Goal: Task Accomplishment & Management: Use online tool/utility

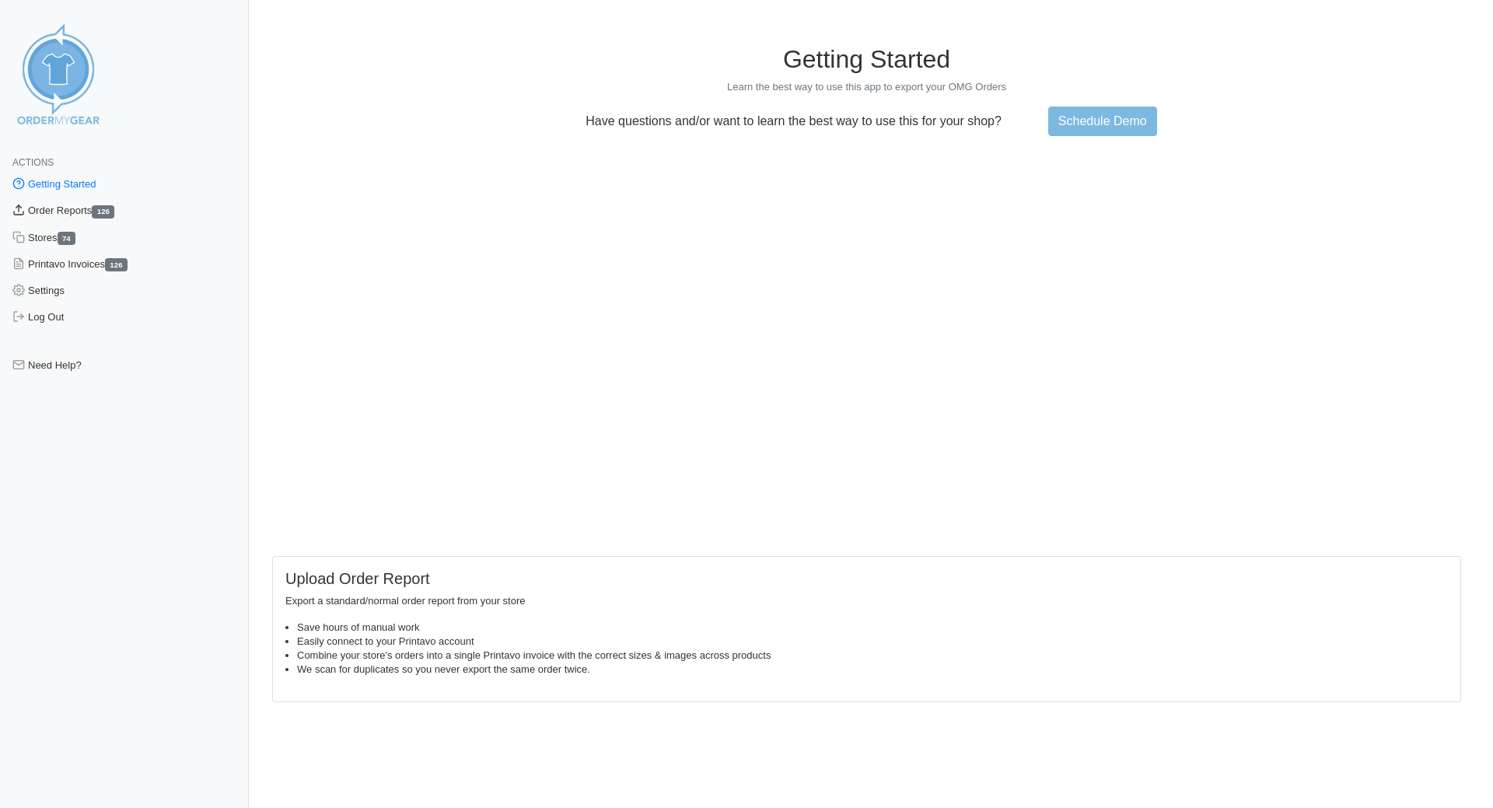
click at [63, 214] on link "Order Reports 126" at bounding box center [124, 211] width 249 height 26
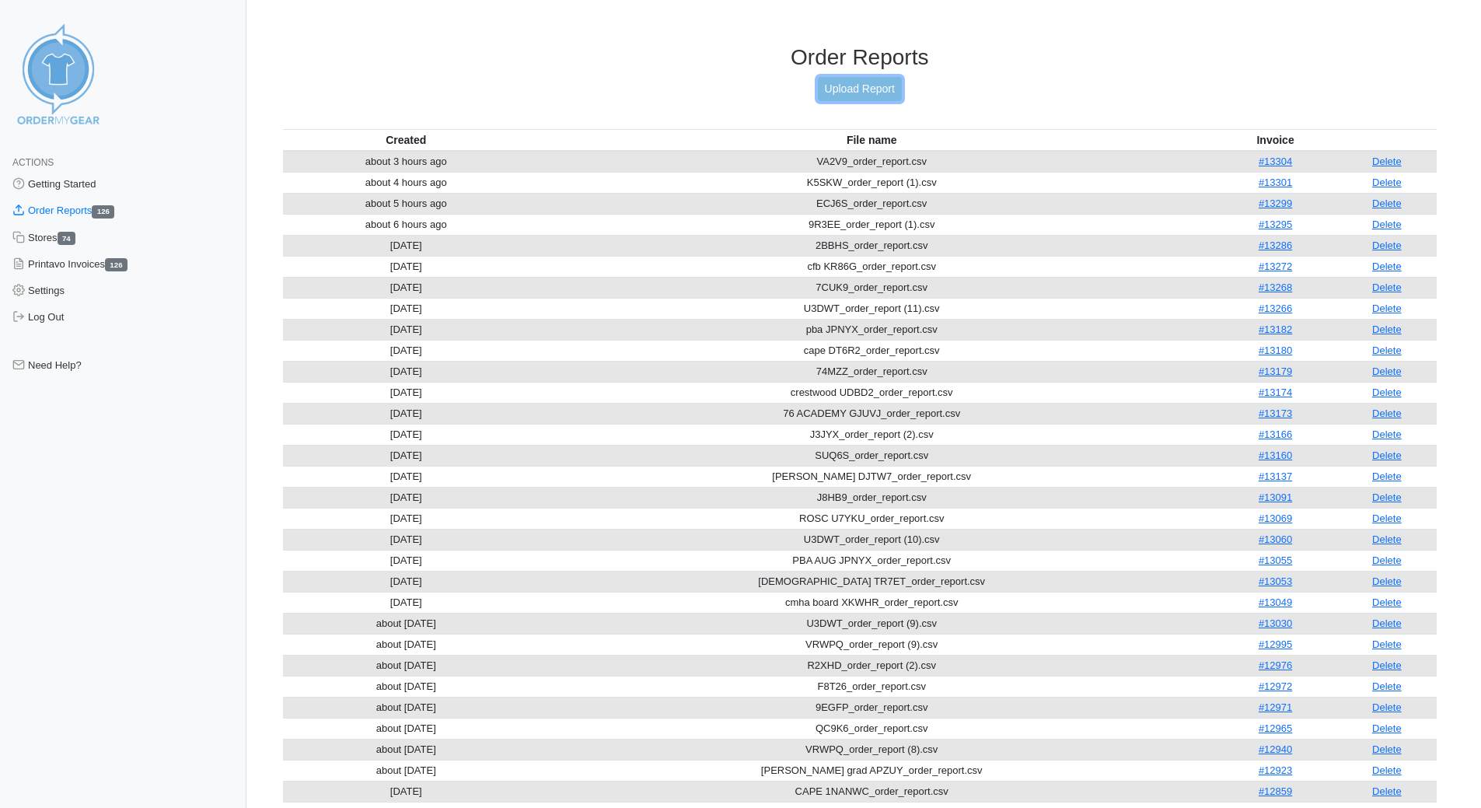
click at [872, 86] on link "Upload Report" at bounding box center [860, 89] width 84 height 24
click at [837, 89] on link "Upload Report" at bounding box center [860, 89] width 84 height 24
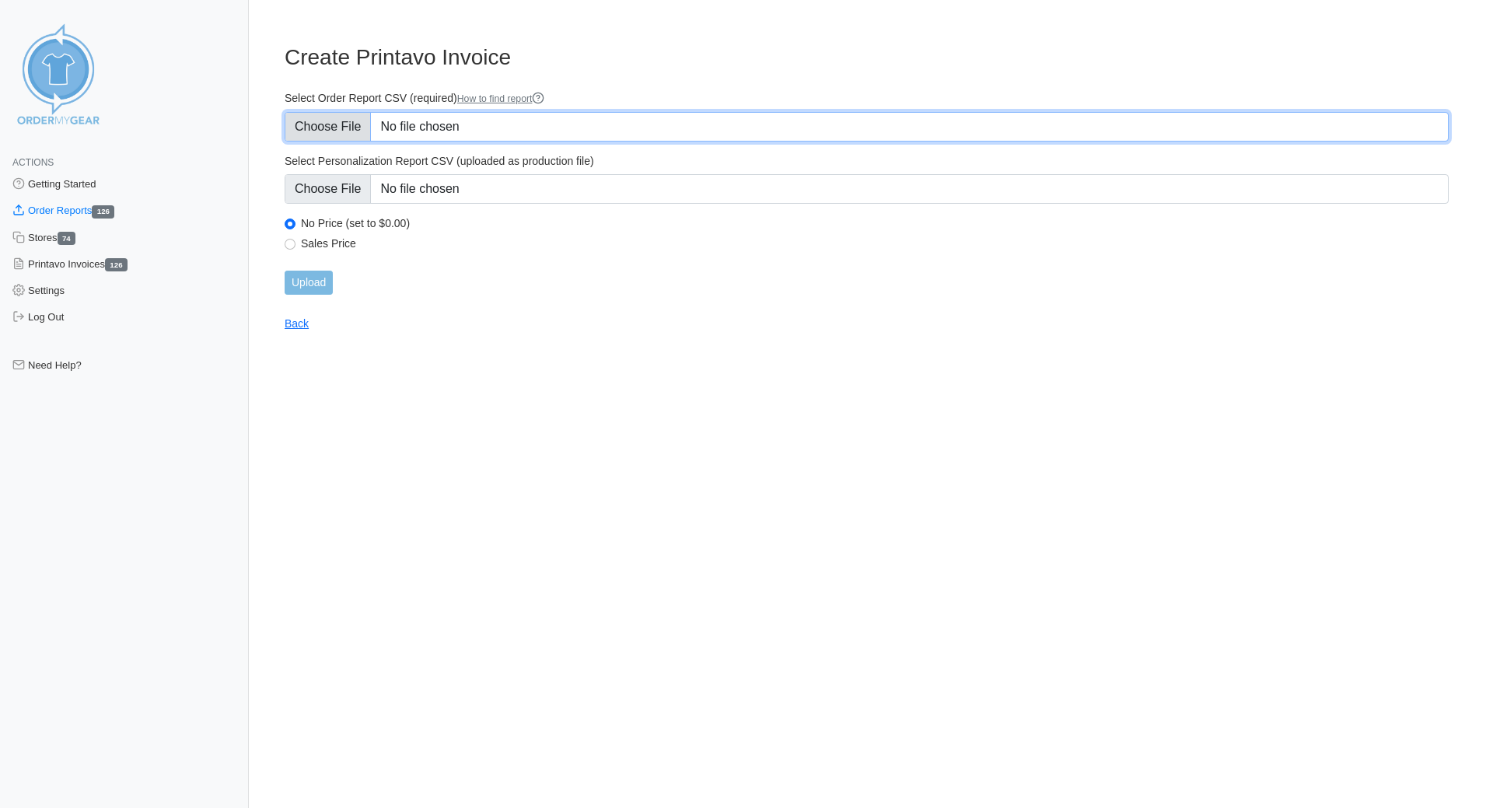
click at [327, 124] on input "Select Order Report CSV (required) How to find report" at bounding box center [867, 127] width 1164 height 30
type input "C:\fakepath\soc GND96_order_report.csv"
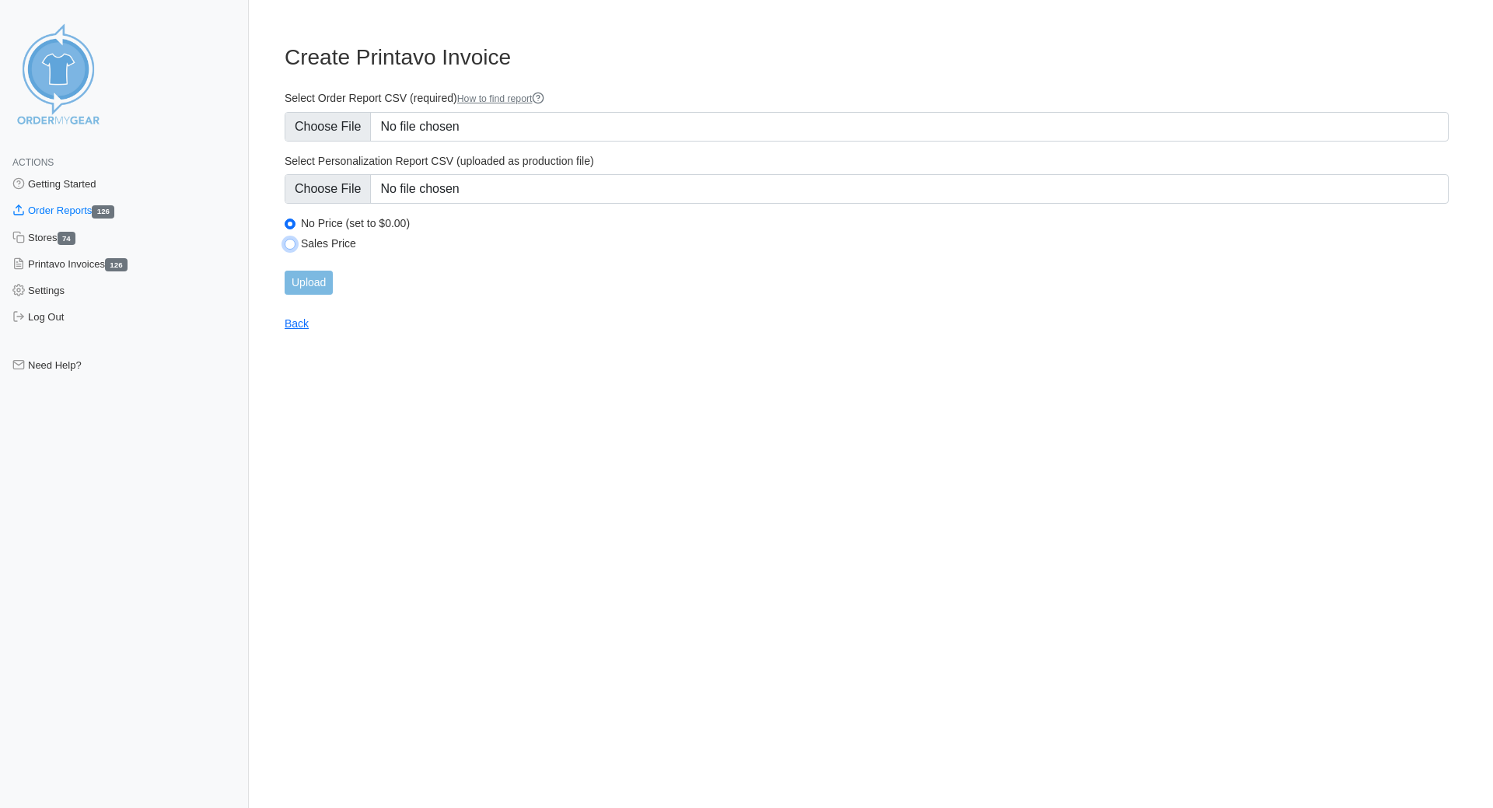
click at [293, 244] on input "Sales Price" at bounding box center [290, 244] width 11 height 11
radio input "true"
click at [312, 282] on input "Upload" at bounding box center [309, 283] width 48 height 24
